Goal: Task Accomplishment & Management: Manage account settings

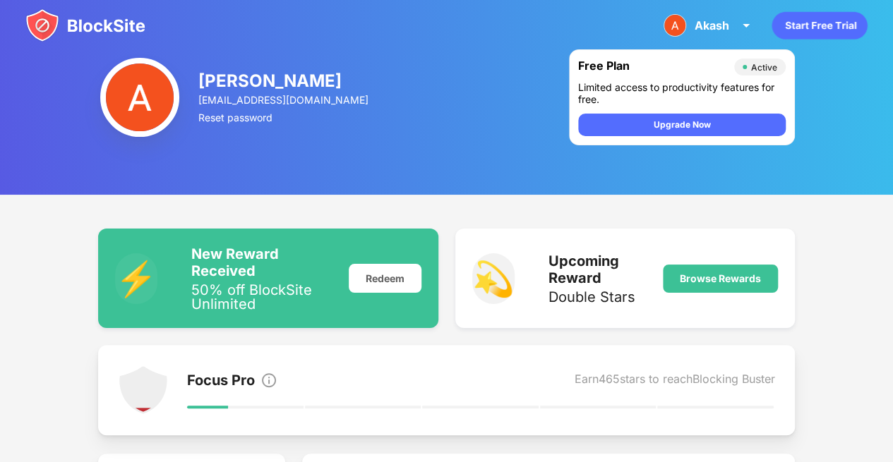
click at [743, 16] on div "Akash Akash Woon View Account Insights Premium Rewards Settings Support Log Out" at bounding box center [709, 25] width 108 height 34
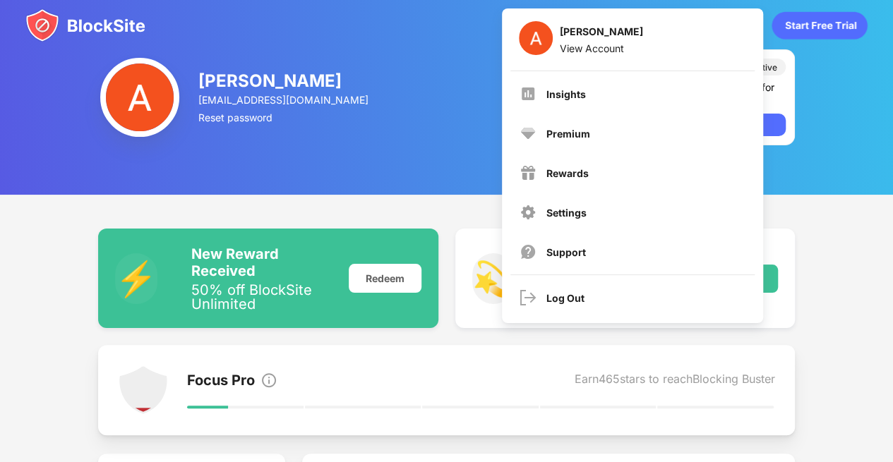
click at [640, 203] on div "Settings" at bounding box center [632, 212] width 243 height 34
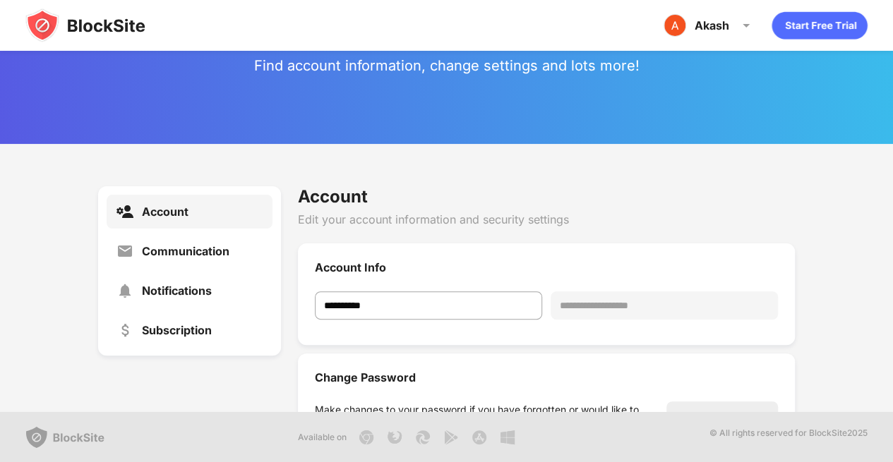
click at [731, 22] on div "Akash Akash Woon View Account Insights Premium Rewards Settings Support Log Out" at bounding box center [709, 25] width 108 height 34
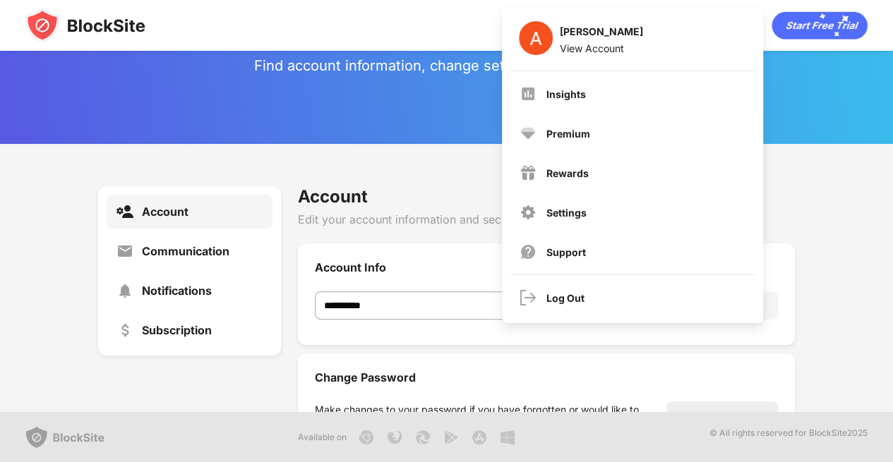
click at [634, 100] on div "Insights" at bounding box center [632, 94] width 243 height 34
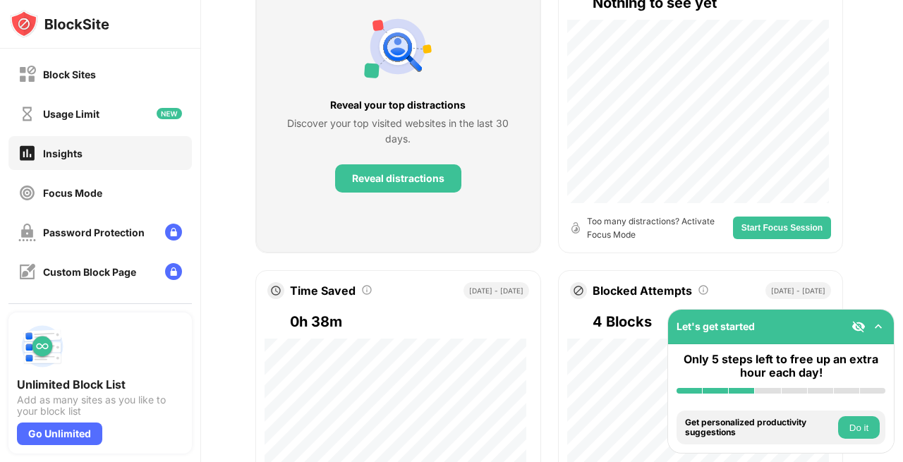
scroll to position [265, 11]
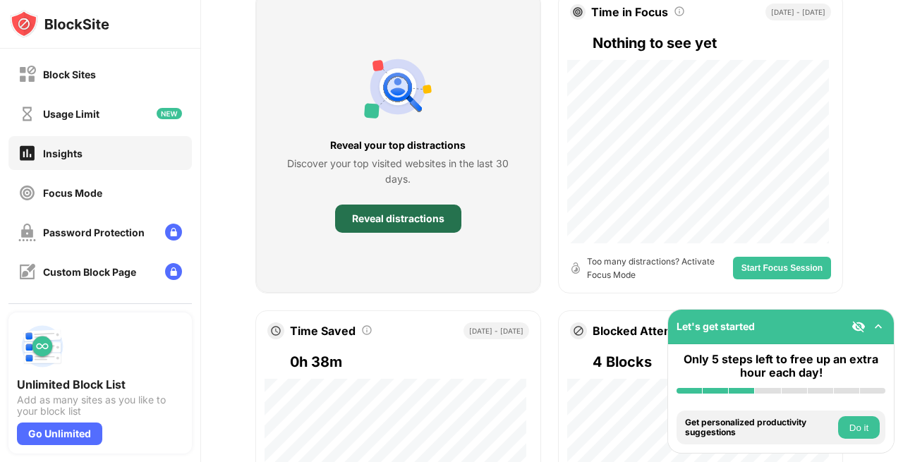
click at [401, 222] on div "Reveal distractions" at bounding box center [398, 219] width 126 height 28
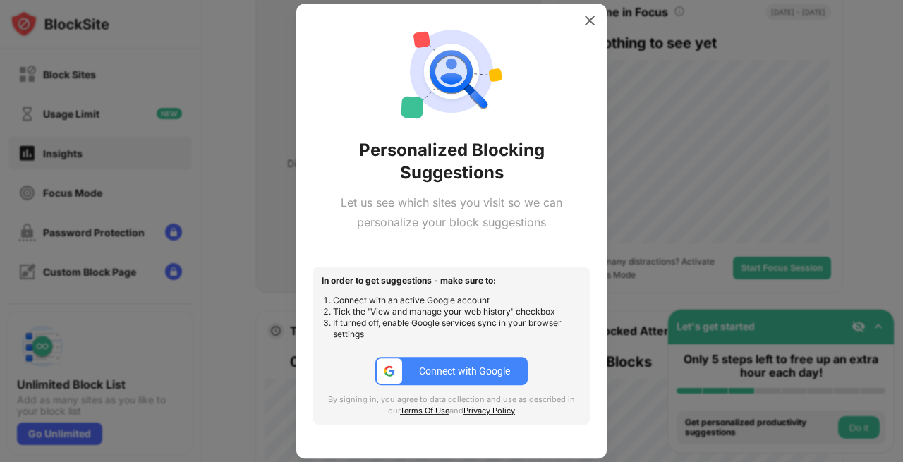
click at [435, 362] on button "Connect with Google" at bounding box center [451, 371] width 152 height 28
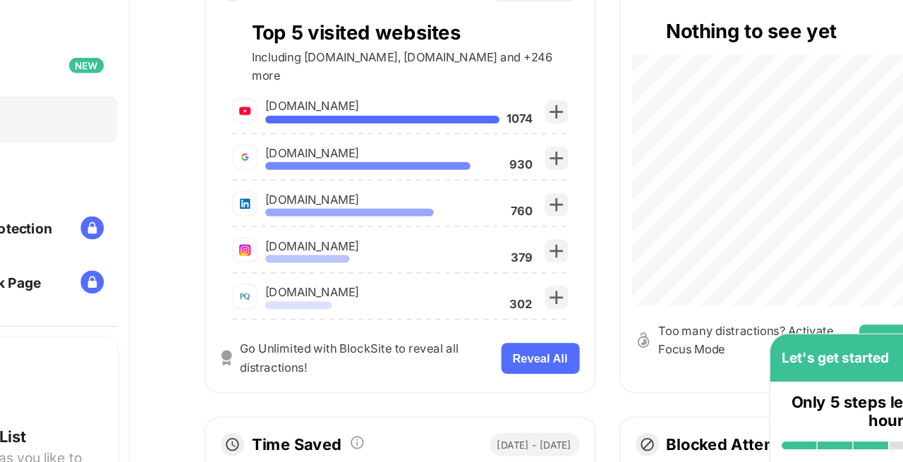
scroll to position [193, 11]
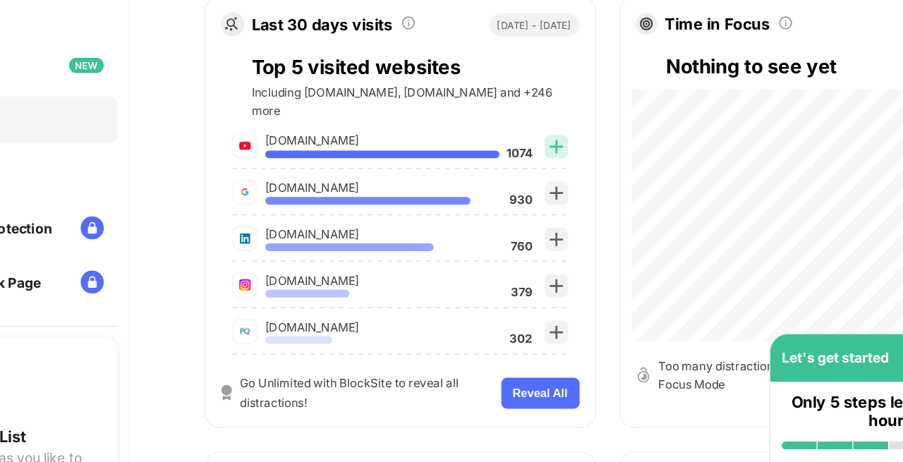
click at [507, 167] on img at bounding box center [512, 172] width 11 height 11
click at [507, 235] on img at bounding box center [512, 240] width 11 height 11
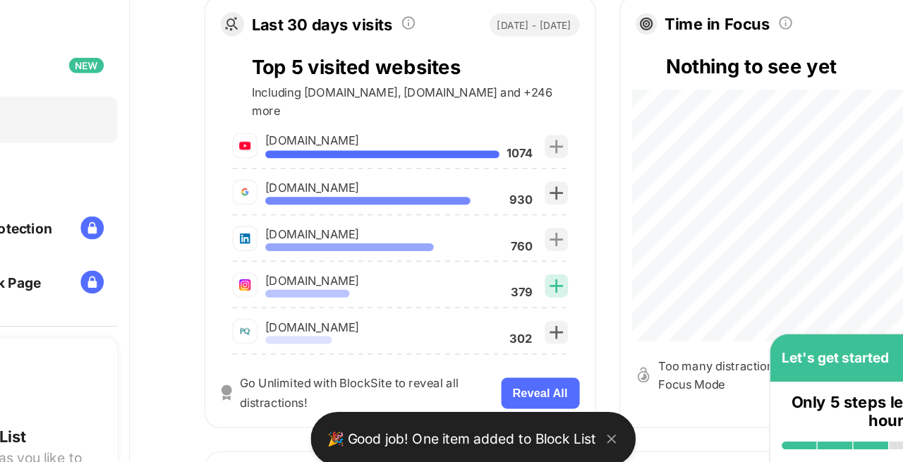
click at [507, 269] on img at bounding box center [512, 274] width 11 height 11
